Goal: Information Seeking & Learning: Learn about a topic

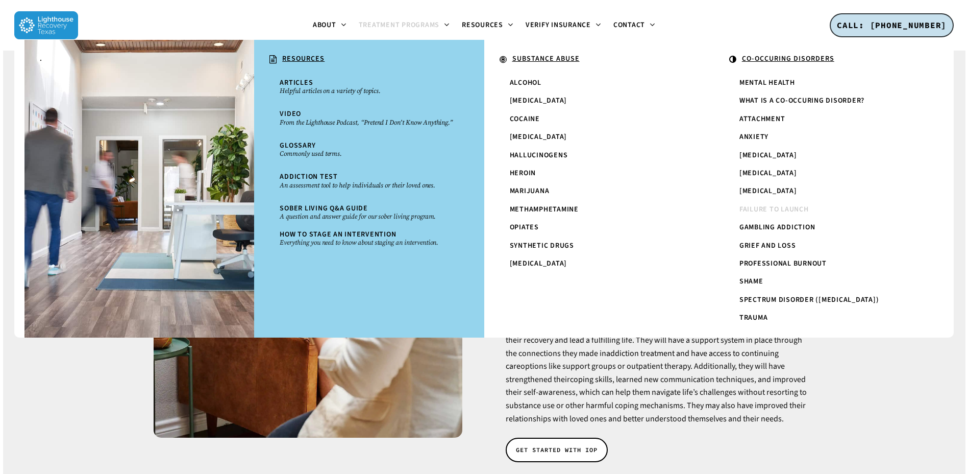
click at [747, 212] on span "Failure to Launch" at bounding box center [773, 209] width 69 height 10
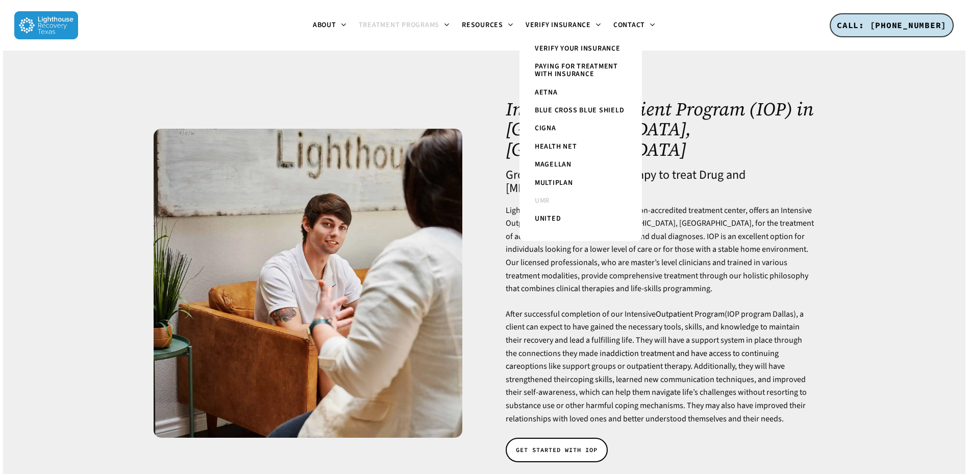
click at [561, 199] on link "UMR" at bounding box center [581, 201] width 102 height 18
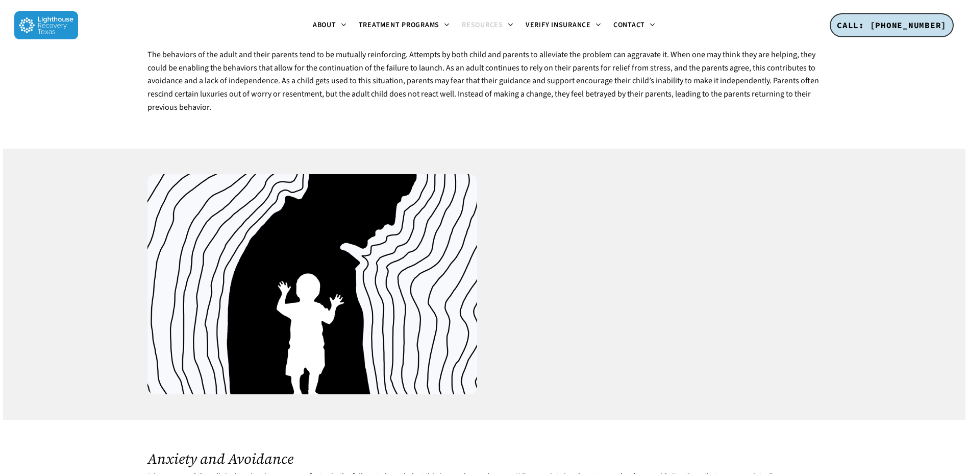
scroll to position [663, 0]
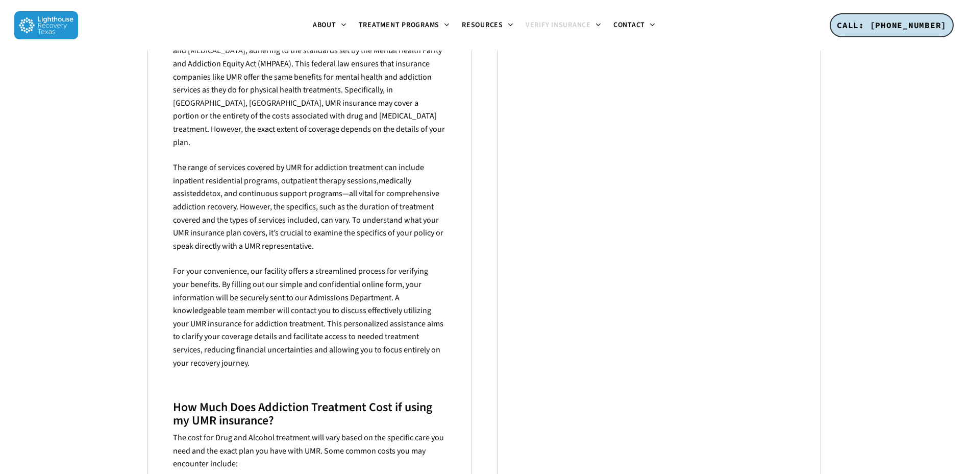
scroll to position [459, 0]
